Goal: Task Accomplishment & Management: Use online tool/utility

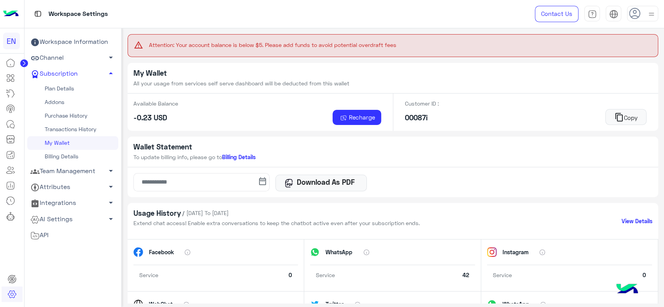
click at [16, 17] on img at bounding box center [11, 14] width 16 height 16
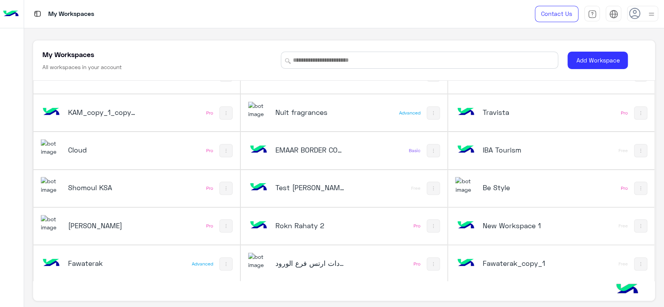
scroll to position [3, 0]
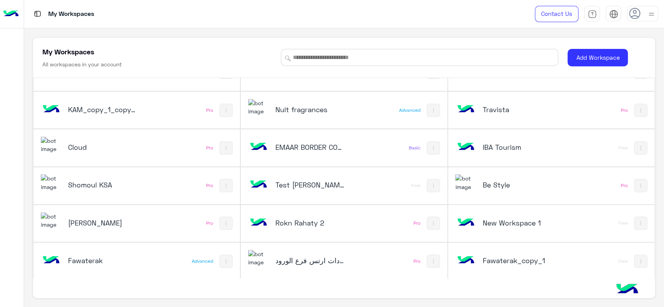
click at [162, 218] on div "Rokn Rahaty Pro" at bounding box center [136, 223] width 206 height 37
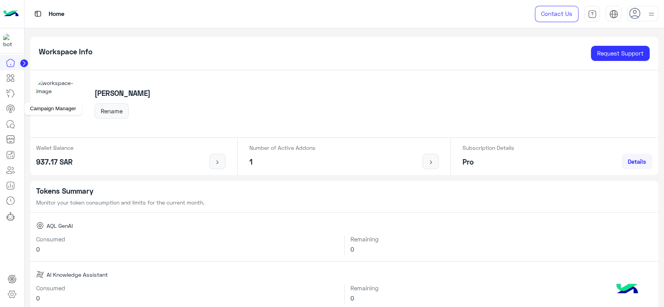
click at [8, 107] on icon at bounding box center [10, 109] width 5 height 4
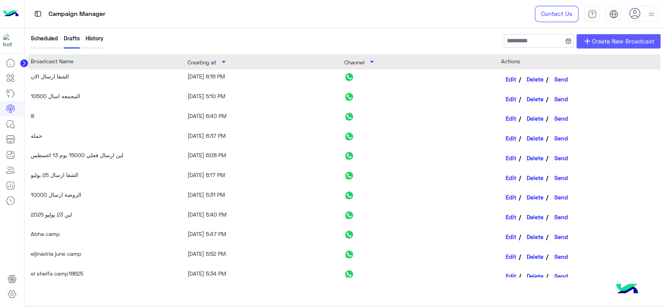
click at [595, 40] on span "Create New Broadcast" at bounding box center [623, 41] width 62 height 9
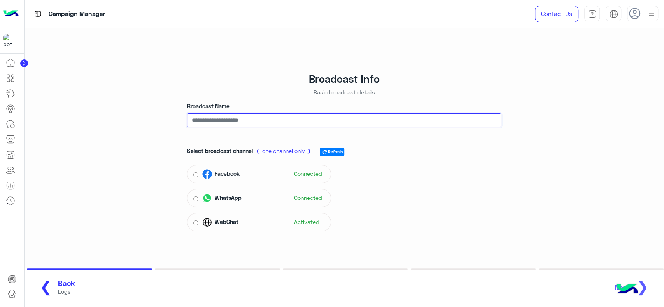
click at [297, 124] on input "Broadcast Name" at bounding box center [344, 121] width 314 height 14
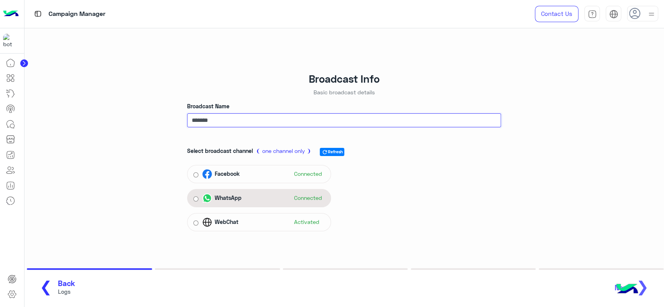
type input "*******"
click at [286, 206] on div "WhatsApp Connected" at bounding box center [259, 198] width 144 height 18
click at [292, 201] on span "Connected" at bounding box center [303, 198] width 31 height 12
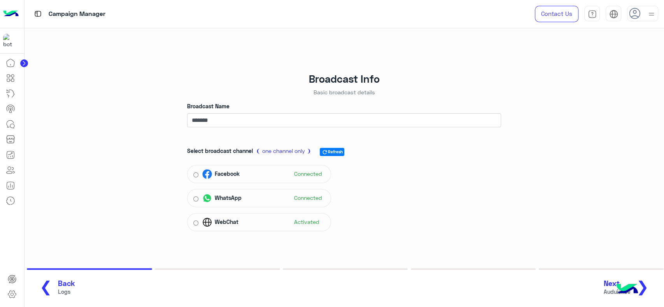
click at [647, 285] on span "❯" at bounding box center [642, 286] width 12 height 17
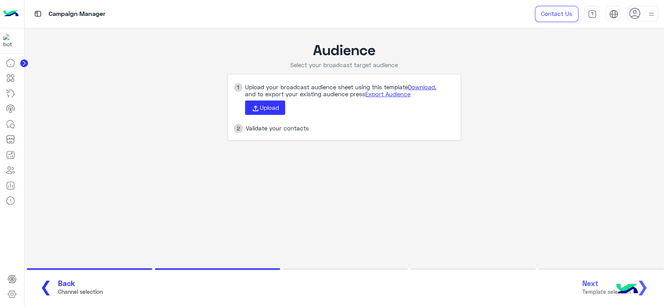
click at [431, 87] on link "Download" at bounding box center [421, 87] width 27 height 7
click at [253, 110] on icon at bounding box center [255, 108] width 9 height 9
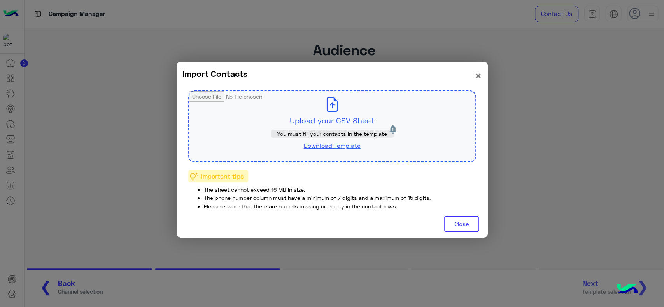
click at [315, 117] on input "file" at bounding box center [332, 126] width 286 height 70
type input "**********"
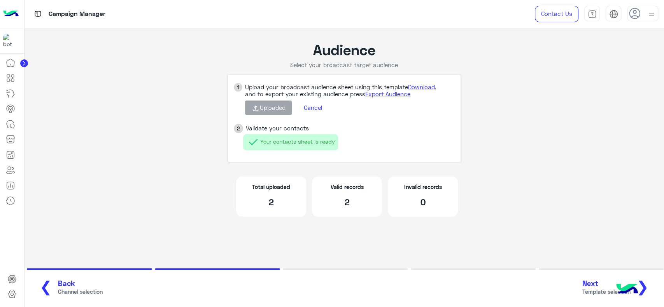
click at [589, 288] on span "Next" at bounding box center [606, 283] width 48 height 9
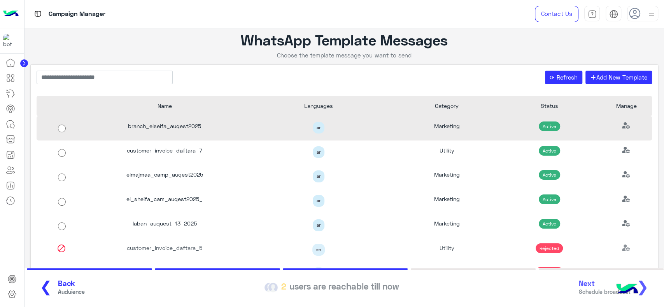
click at [504, 134] on div "Active" at bounding box center [549, 128] width 103 height 24
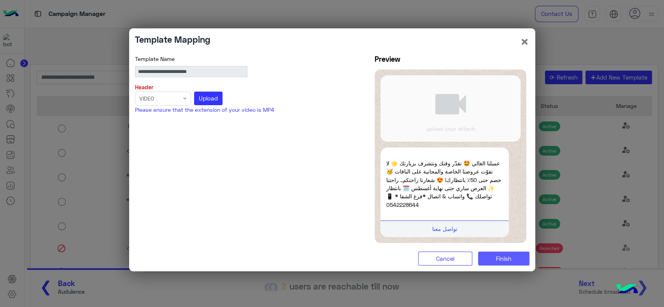
click at [498, 263] on button "Finish" at bounding box center [503, 259] width 51 height 14
click at [522, 44] on button "×" at bounding box center [524, 41] width 9 height 15
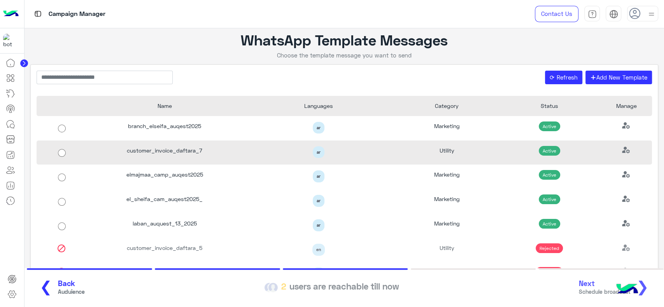
click at [469, 154] on div "Utility" at bounding box center [446, 153] width 103 height 24
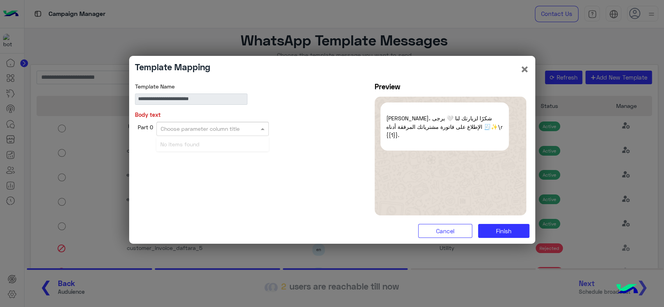
click at [250, 131] on div at bounding box center [213, 128] width 112 height 9
click at [522, 73] on button "×" at bounding box center [524, 69] width 9 height 15
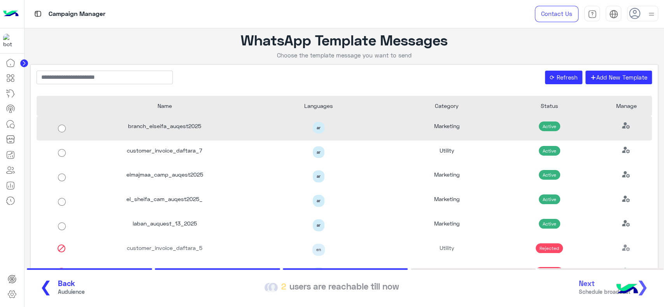
click at [470, 129] on div "Marketing" at bounding box center [446, 128] width 103 height 24
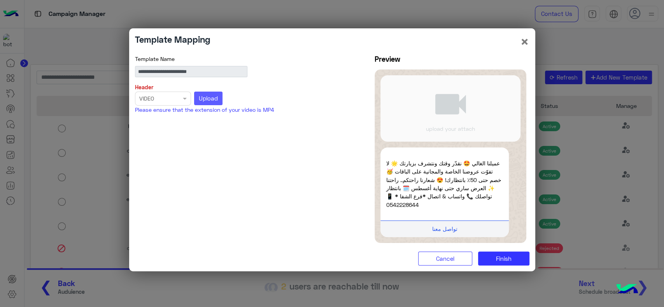
click at [211, 103] on button "Upload" at bounding box center [208, 99] width 29 height 14
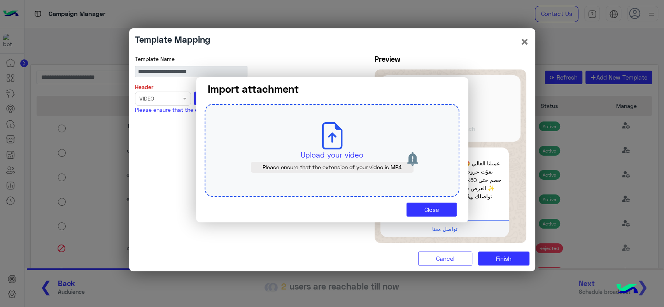
click at [297, 148] on div "Upload your video Please ensure that the extension of your video is MP4" at bounding box center [331, 150] width 255 height 93
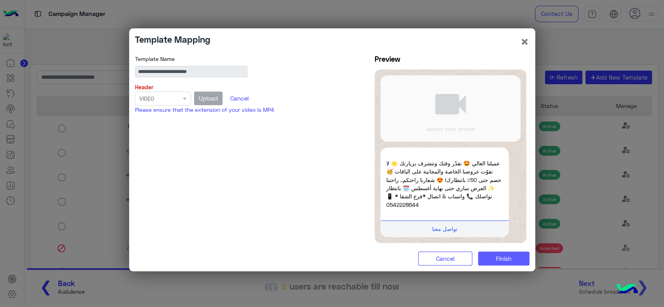
click at [496, 254] on button "Finish" at bounding box center [503, 259] width 51 height 14
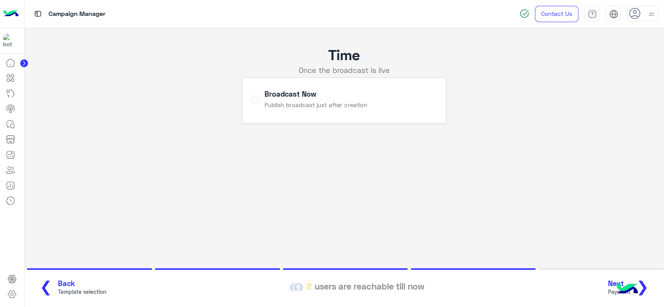
click at [652, 290] on button "Next Payment ❯" at bounding box center [630, 288] width 51 height 21
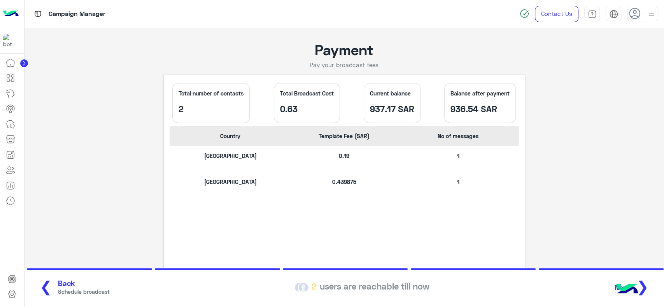
click at [647, 288] on span "❯" at bounding box center [642, 286] width 12 height 17
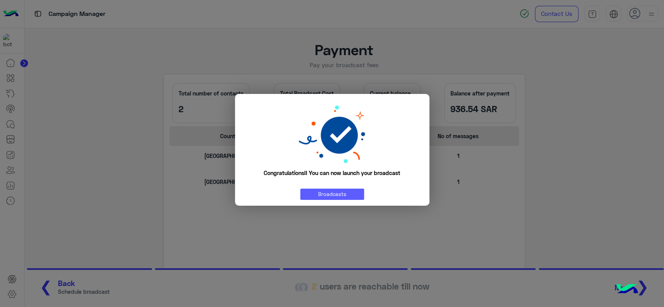
click at [336, 199] on link "Broadcasts" at bounding box center [332, 194] width 64 height 11
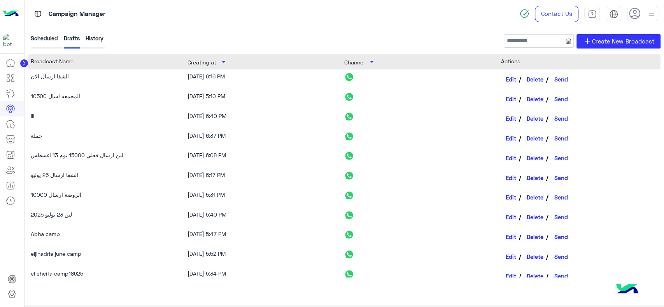
click at [93, 34] on div "History" at bounding box center [95, 41] width 18 height 14
click at [94, 35] on div "History" at bounding box center [95, 41] width 18 height 14
click at [101, 39] on div "History" at bounding box center [95, 41] width 18 height 14
